Goal: Task Accomplishment & Management: Use online tool/utility

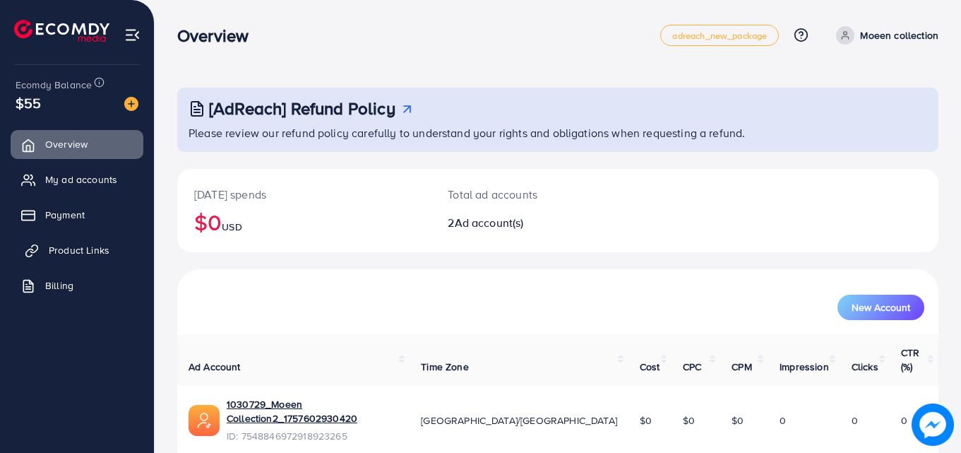
click at [75, 240] on link "Product Links" at bounding box center [77, 250] width 133 height 28
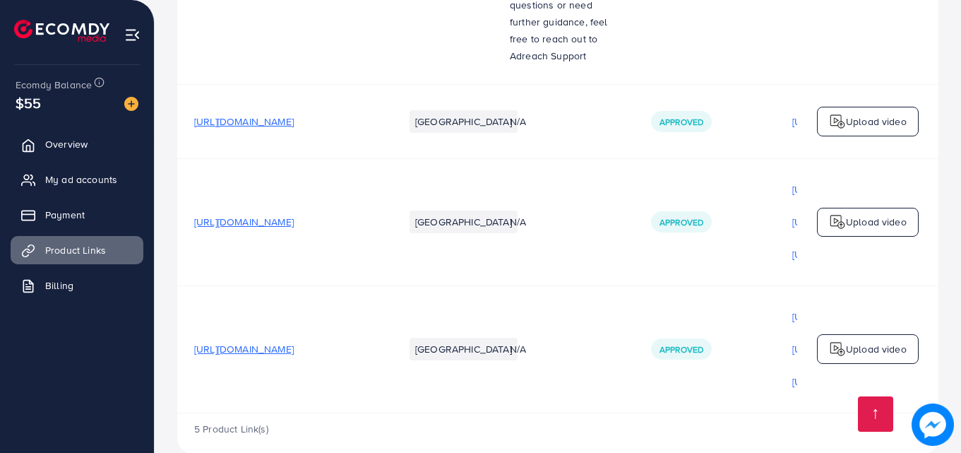
scroll to position [489, 0]
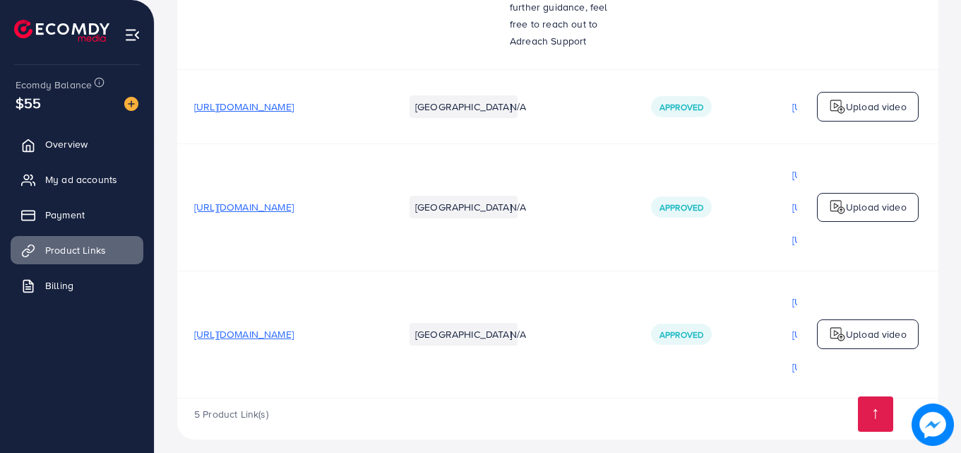
drag, startPoint x: 340, startPoint y: 325, endPoint x: 294, endPoint y: 325, distance: 45.9
click at [294, 327] on span "https://moeencollection.online/products/personalized-eye-necklace" at bounding box center [244, 334] width 100 height 14
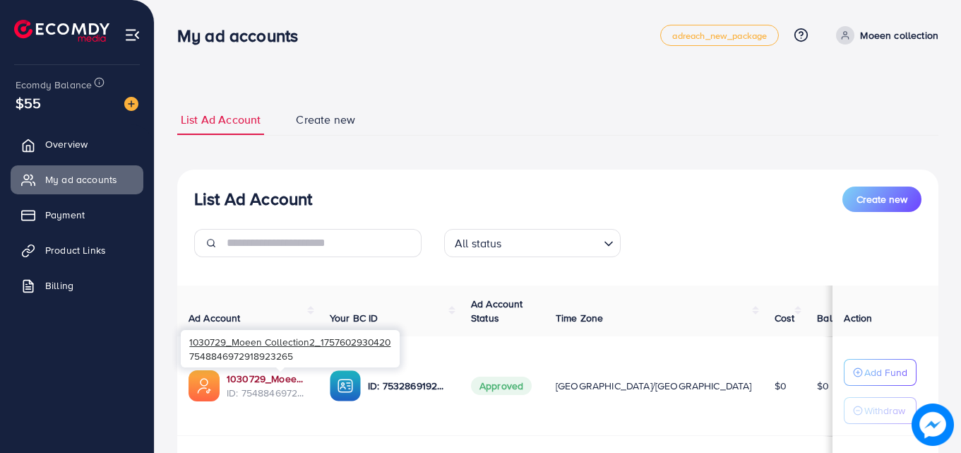
click at [248, 379] on link "1030729_Moeen Collection2_1757602930420" at bounding box center [267, 378] width 80 height 14
click at [298, 385] on span "ID: 7548846972918923265" at bounding box center [267, 392] width 80 height 14
click at [280, 375] on link "1030729_Moeen Collection2_1757602930420" at bounding box center [267, 378] width 80 height 14
